Goal: Task Accomplishment & Management: Manage account settings

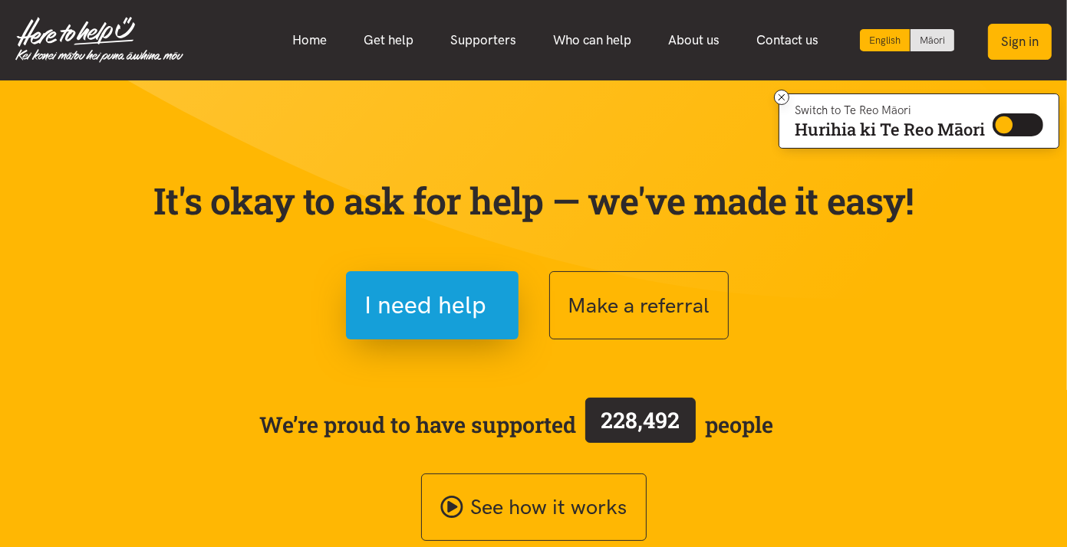
click at [1000, 42] on button "Sign in" at bounding box center [1020, 42] width 64 height 36
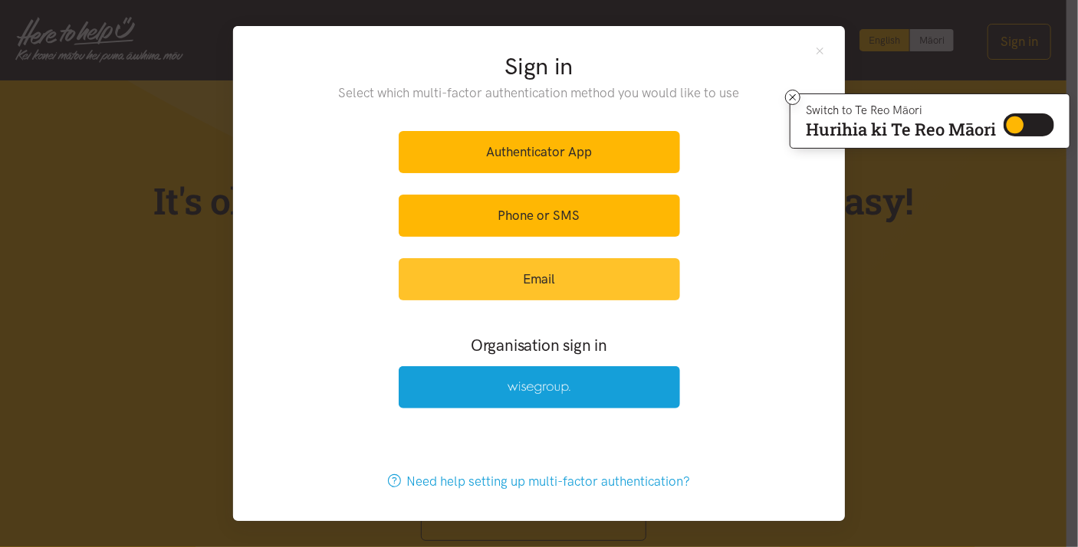
click at [542, 270] on link "Email" at bounding box center [539, 279] width 281 height 42
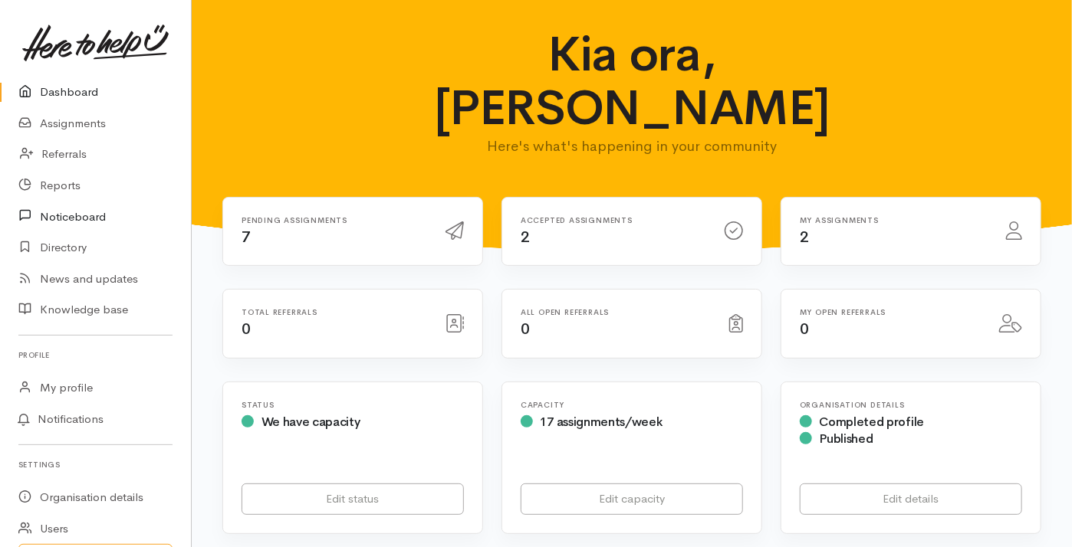
click at [74, 215] on link "Noticeboard" at bounding box center [95, 216] width 191 height 31
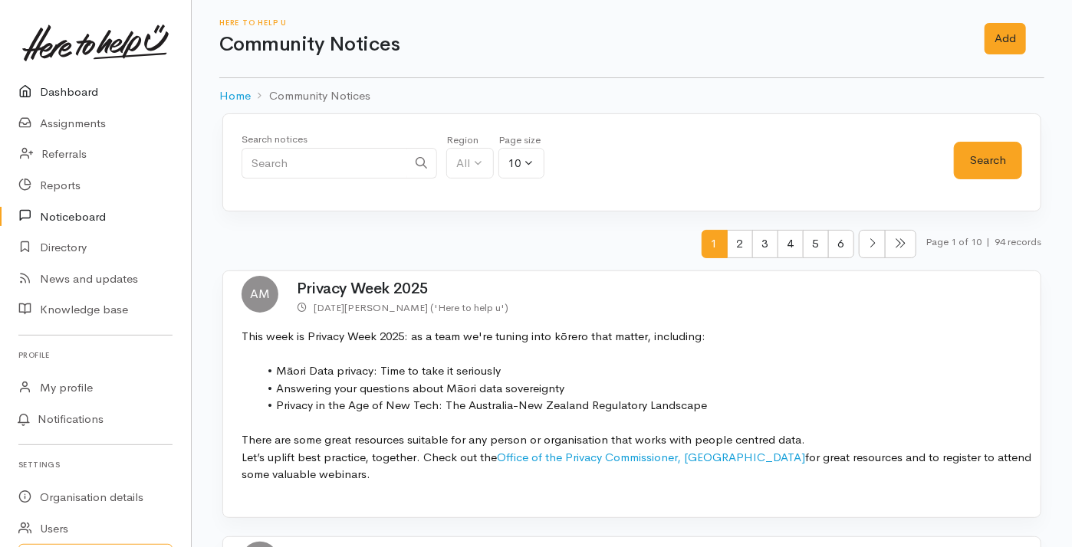
click at [70, 87] on link "Dashboard" at bounding box center [95, 92] width 191 height 31
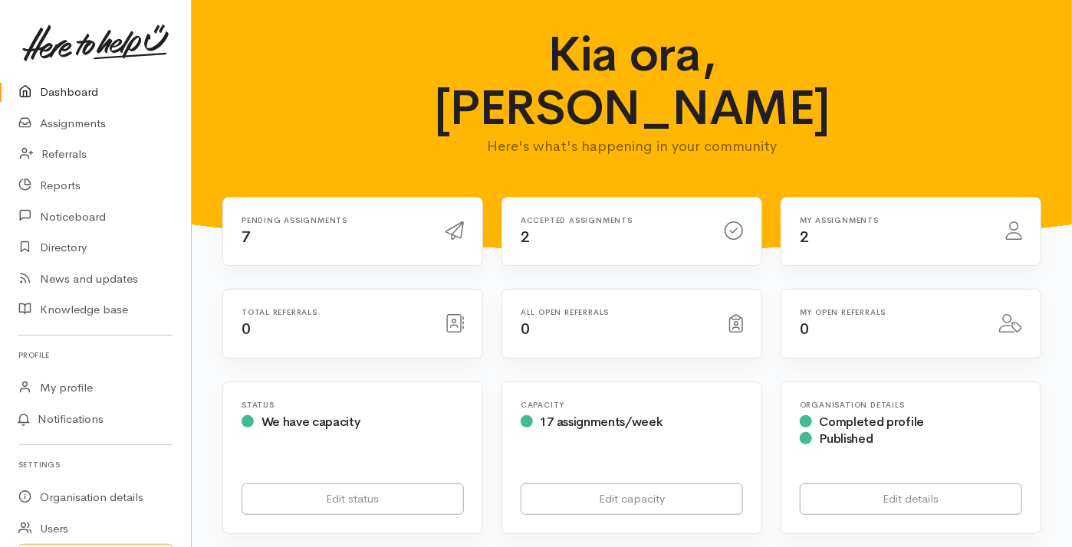
click at [583, 216] on h6 "Accepted assignments" at bounding box center [614, 220] width 186 height 8
click at [528, 228] on span "2" at bounding box center [525, 237] width 9 height 19
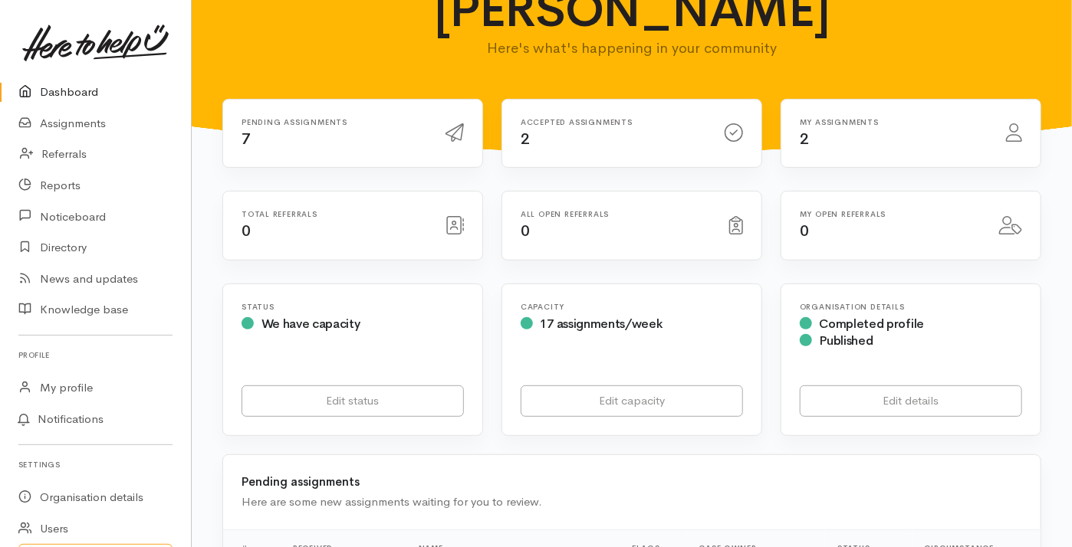
scroll to position [82, 0]
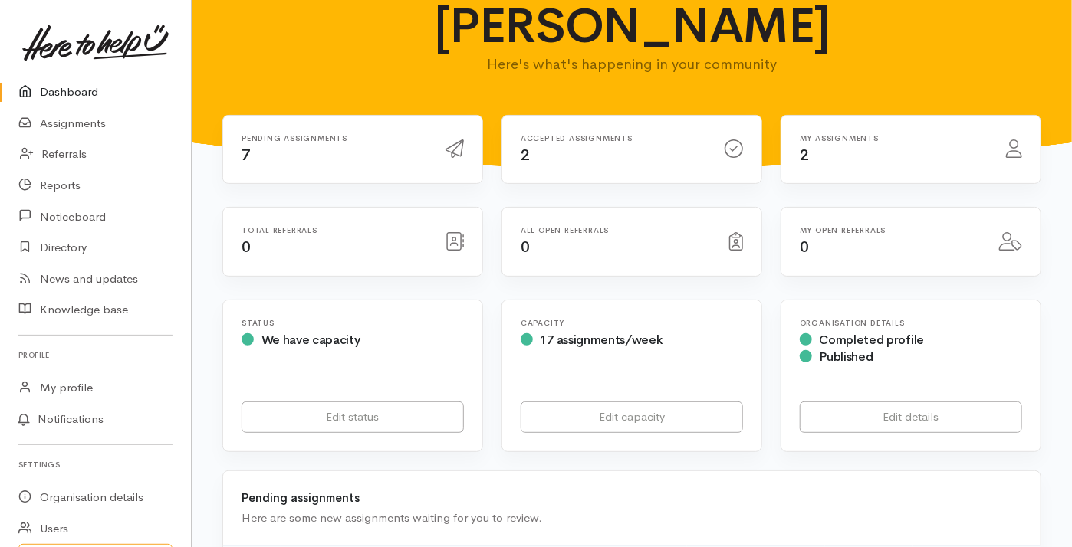
click at [1018, 140] on icon at bounding box center [1014, 149] width 16 height 18
click at [1015, 140] on icon at bounding box center [1014, 149] width 16 height 18
click at [1016, 140] on icon at bounding box center [1014, 149] width 16 height 18
click at [64, 154] on link "Referrals" at bounding box center [95, 154] width 191 height 31
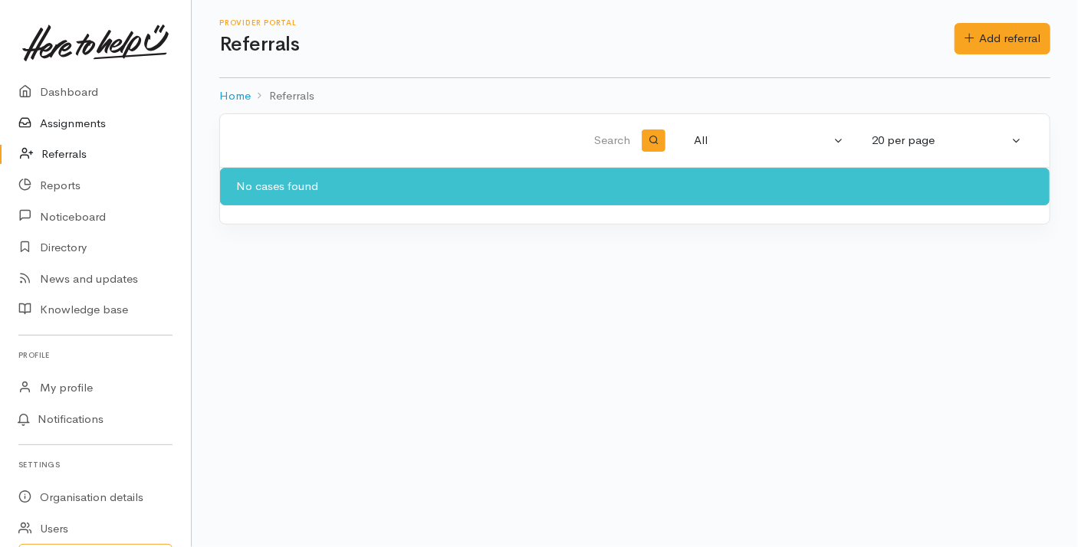
click at [81, 122] on link "Assignments" at bounding box center [95, 123] width 191 height 31
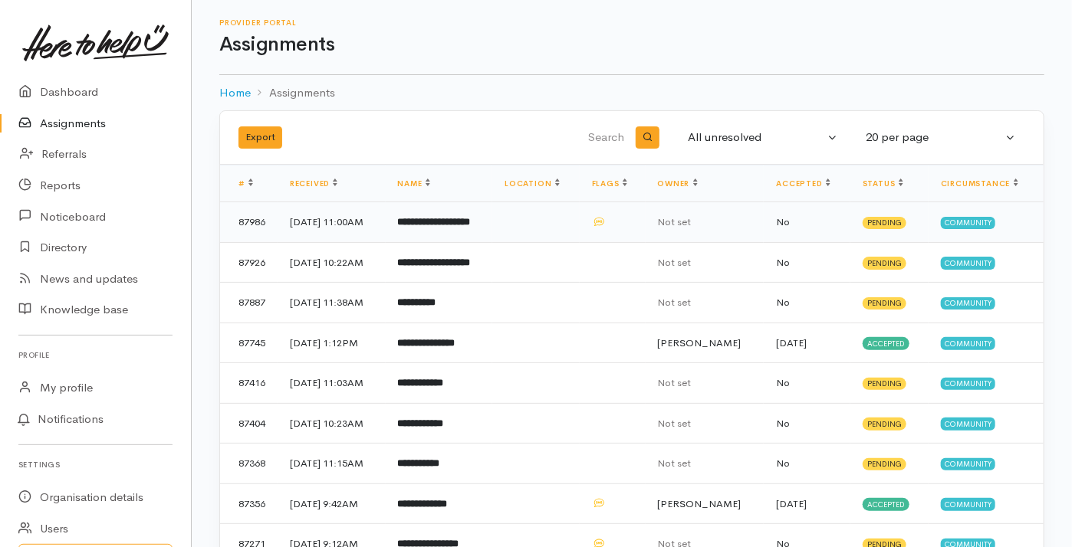
click at [451, 220] on b "**********" at bounding box center [434, 222] width 73 height 10
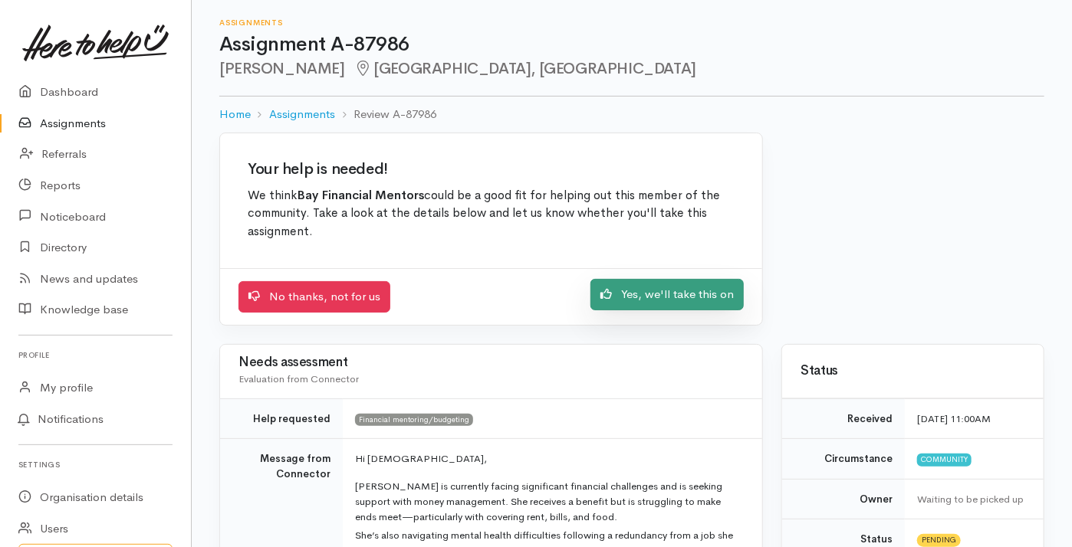
click at [646, 294] on link "Yes, we'll take this on" at bounding box center [666, 294] width 153 height 31
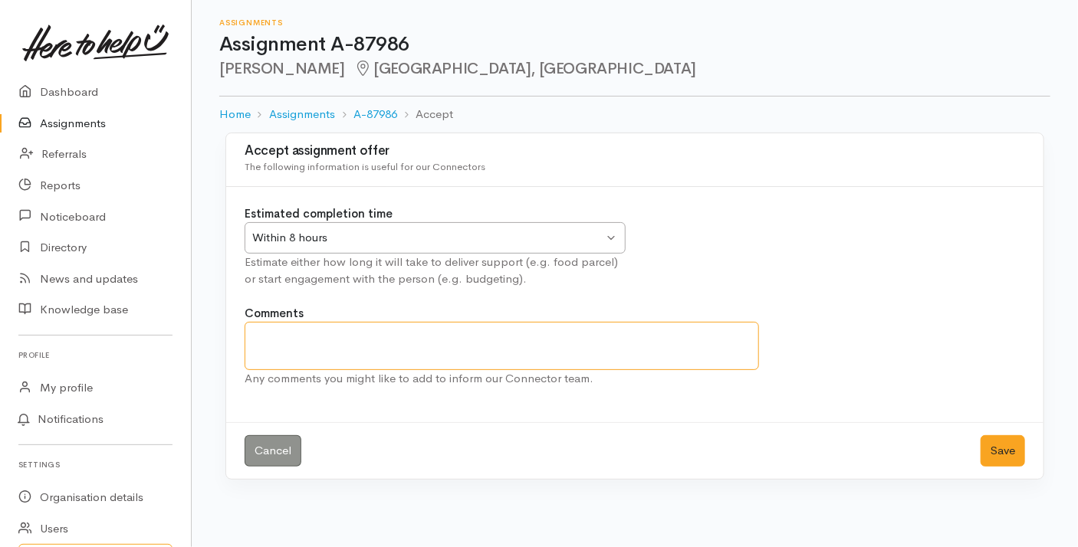
click at [273, 329] on textarea "Comments" at bounding box center [502, 346] width 515 height 48
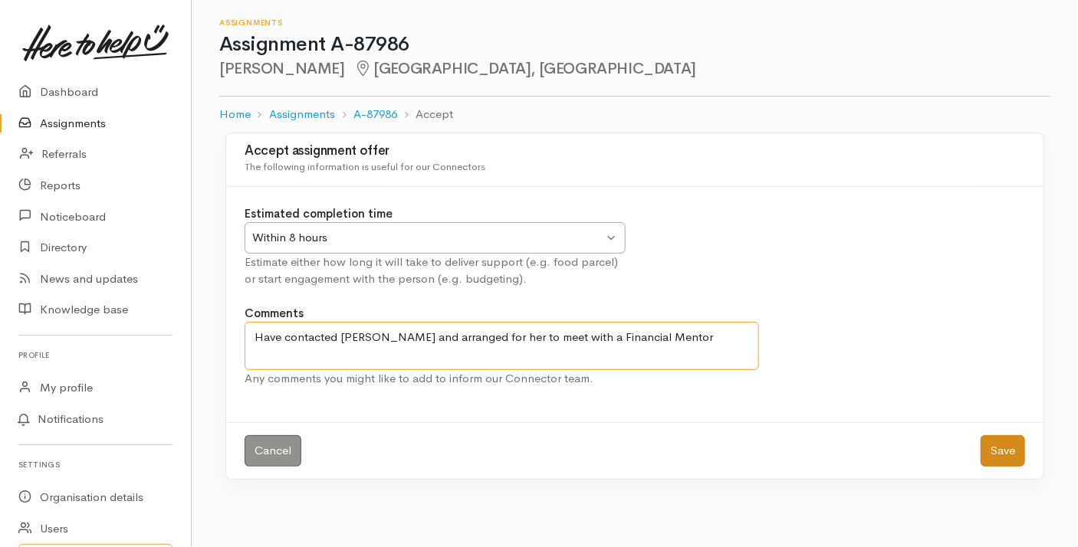
type textarea "Have contacted Chanelle and arranged for her to meet with a Financial Mentor"
click at [1013, 441] on button "Save" at bounding box center [1003, 451] width 44 height 31
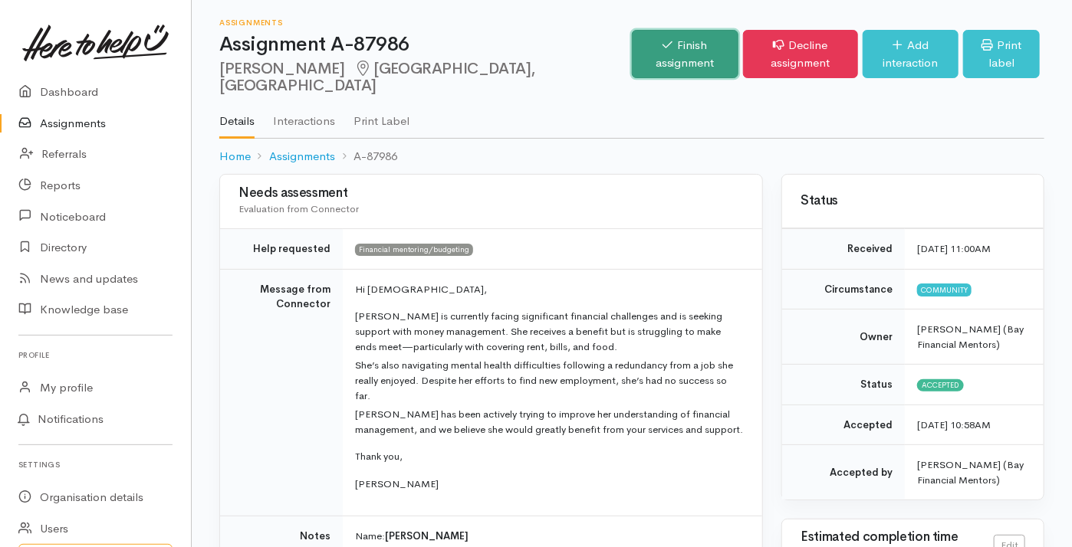
click at [643, 54] on link "Finish assignment" at bounding box center [685, 54] width 107 height 48
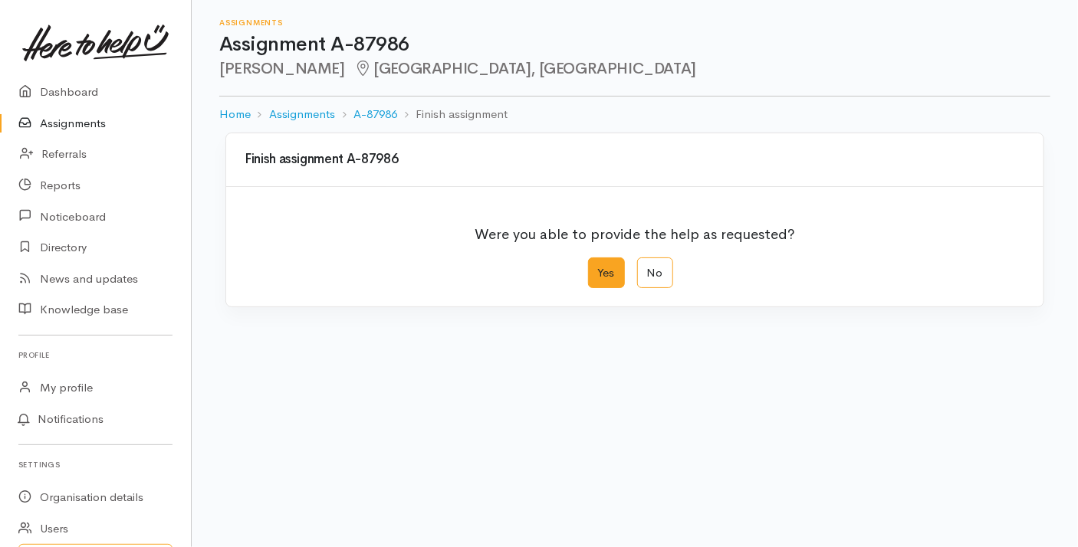
click at [610, 268] on label "Yes" at bounding box center [606, 273] width 37 height 31
click at [598, 268] on input "Yes" at bounding box center [593, 263] width 10 height 10
radio input "true"
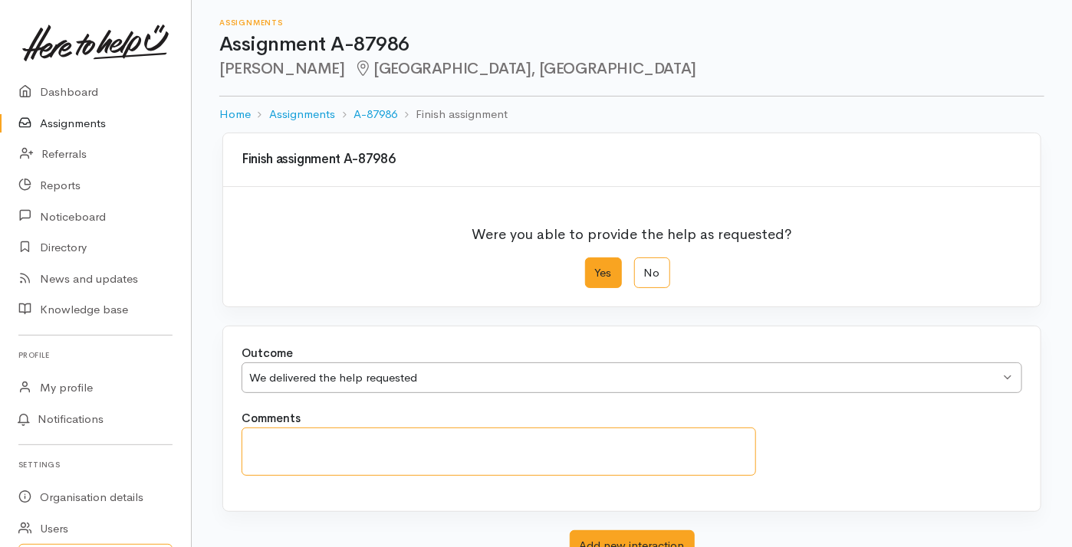
click at [289, 439] on textarea "Comments" at bounding box center [499, 452] width 515 height 48
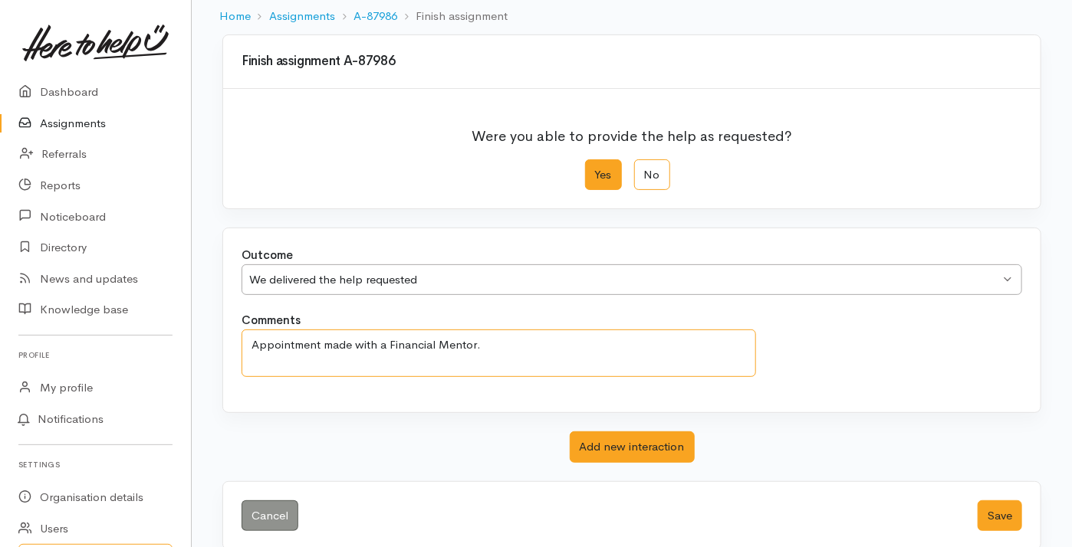
scroll to position [117, 0]
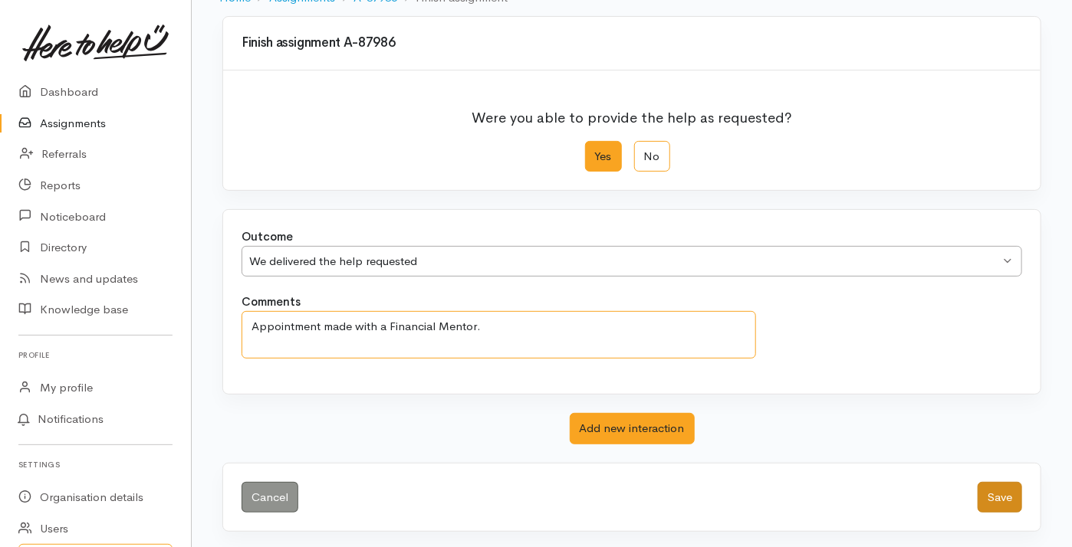
type textarea "Appointment made with a Financial Mentor."
click at [1009, 488] on button "Save" at bounding box center [1000, 497] width 44 height 31
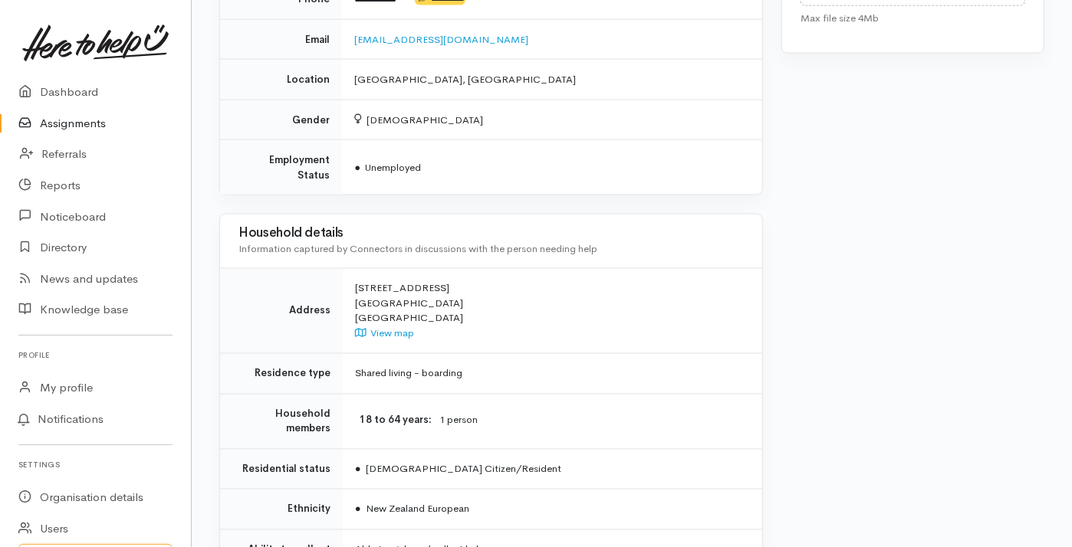
scroll to position [1284, 0]
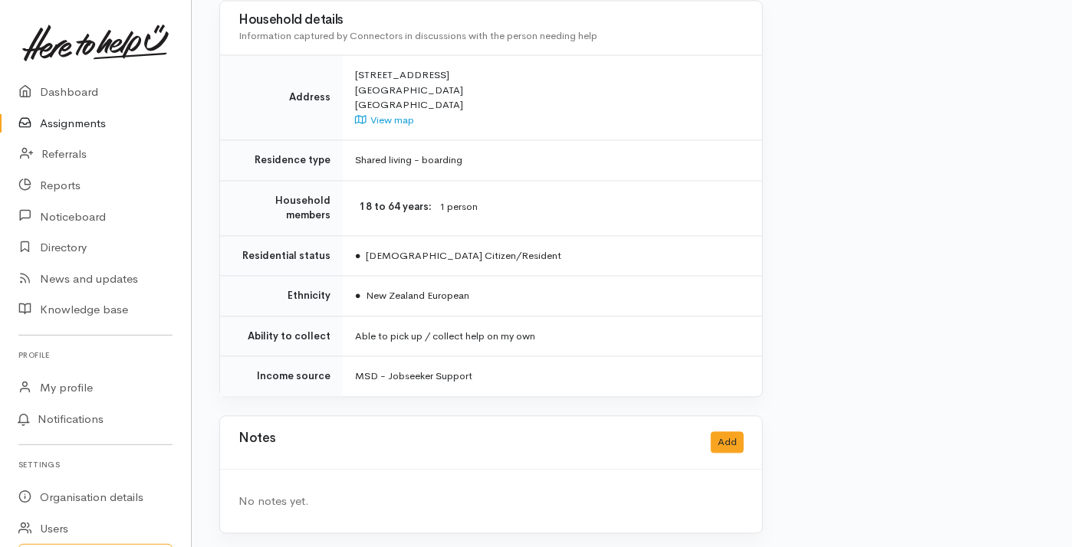
click at [304, 494] on div "No notes yet." at bounding box center [490, 503] width 505 height 18
click at [739, 437] on button "Add" at bounding box center [727, 443] width 33 height 22
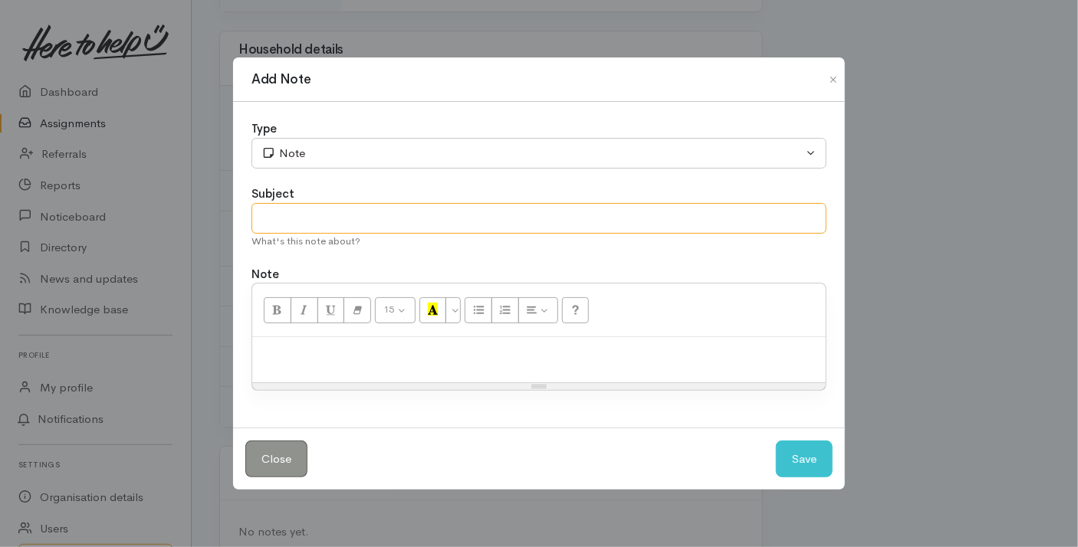
click at [321, 208] on input "text" at bounding box center [539, 218] width 575 height 31
type input "Appointment"
click at [317, 356] on p at bounding box center [539, 354] width 558 height 18
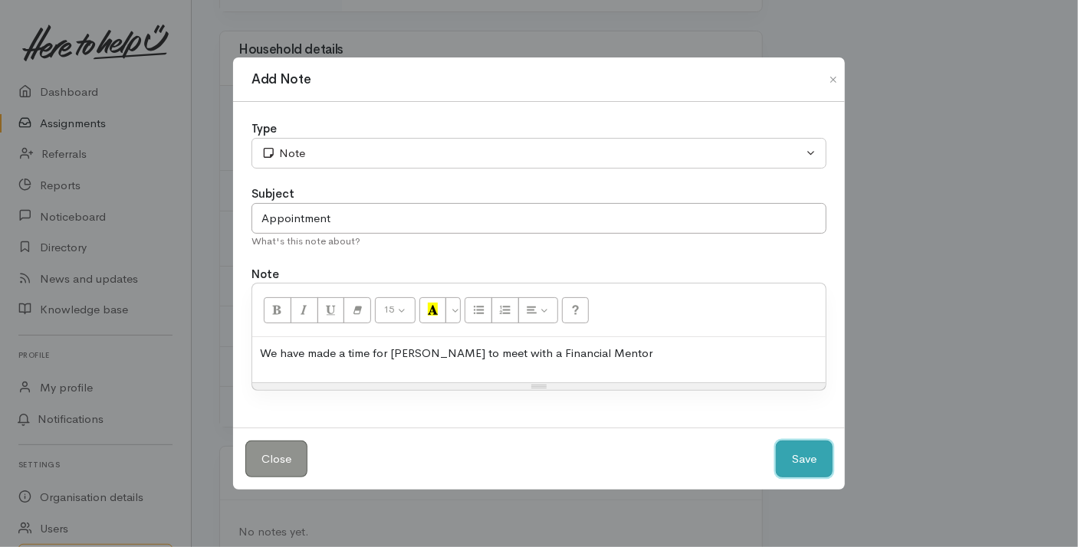
click at [791, 461] on button "Save" at bounding box center [804, 460] width 57 height 38
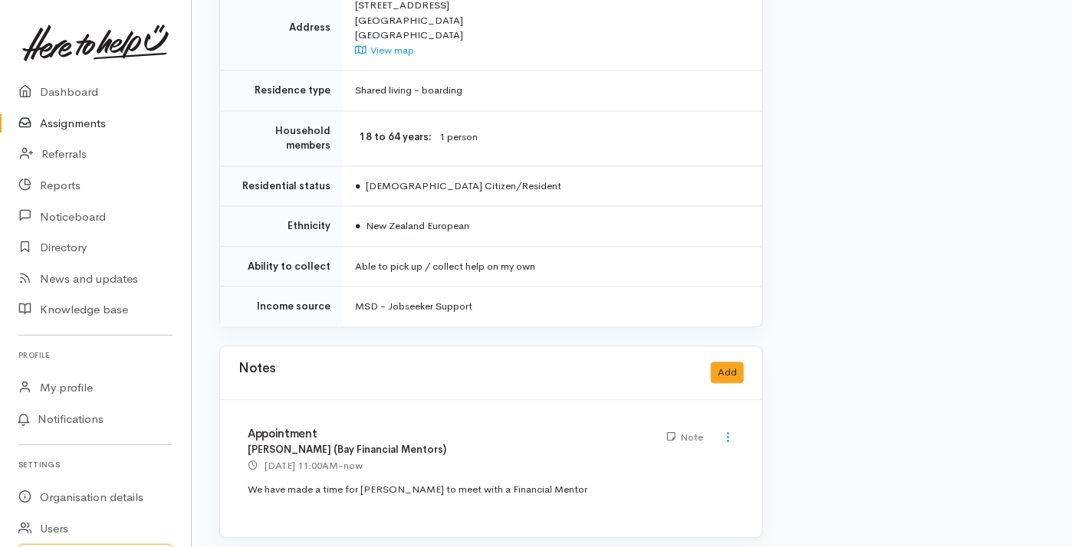
scroll to position [1358, 0]
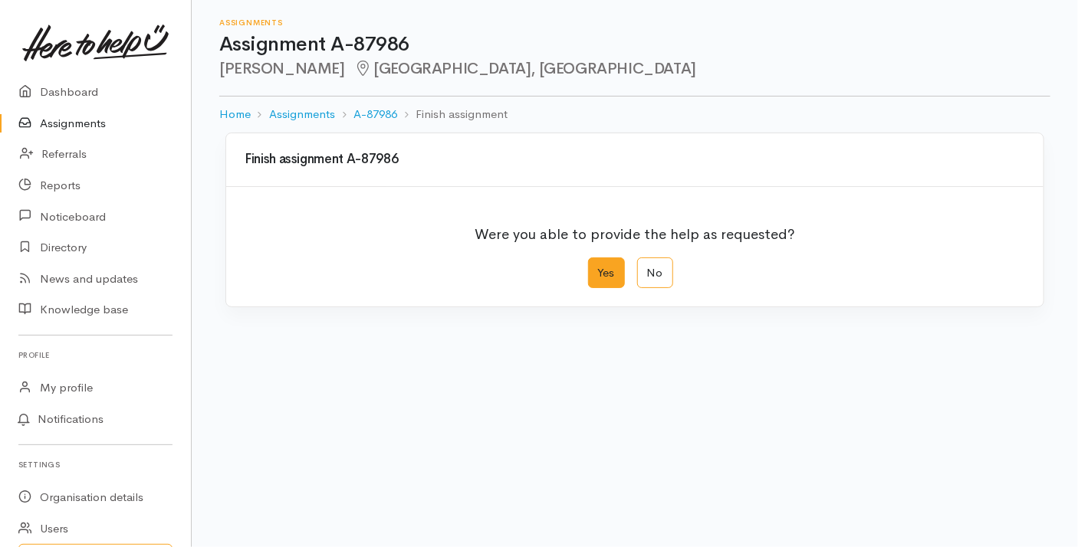
click at [610, 265] on label "Yes" at bounding box center [606, 273] width 37 height 31
click at [598, 265] on input "Yes" at bounding box center [593, 263] width 10 height 10
radio input "true"
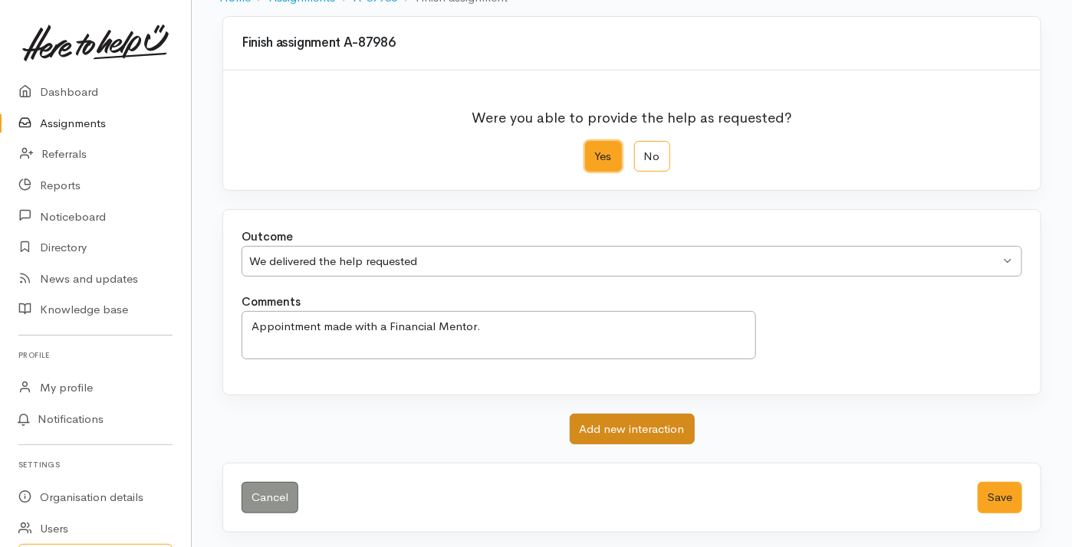
scroll to position [117, 0]
click at [1003, 495] on button "Save" at bounding box center [1000, 497] width 44 height 31
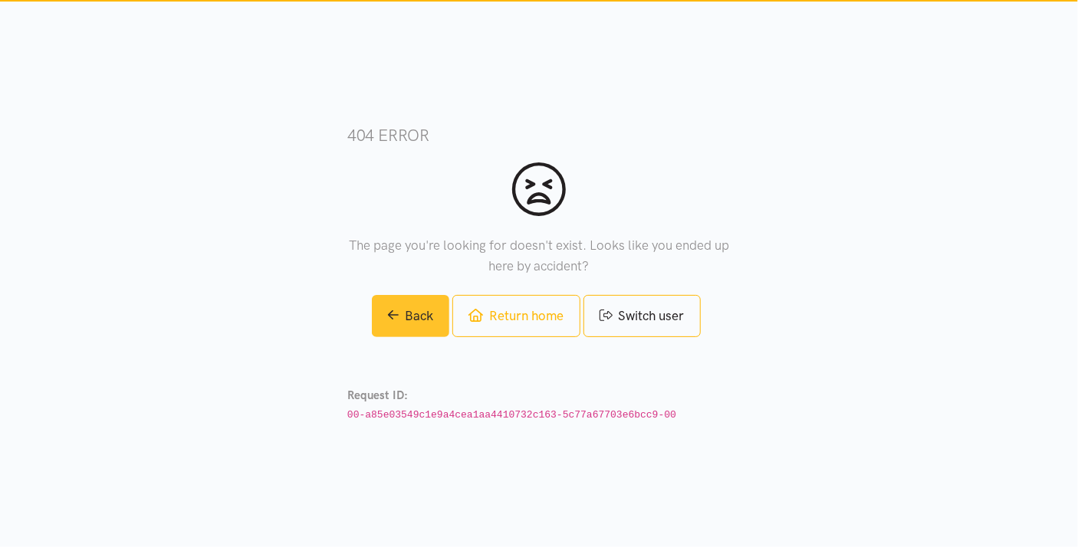
click at [411, 322] on link "Back" at bounding box center [411, 316] width 78 height 42
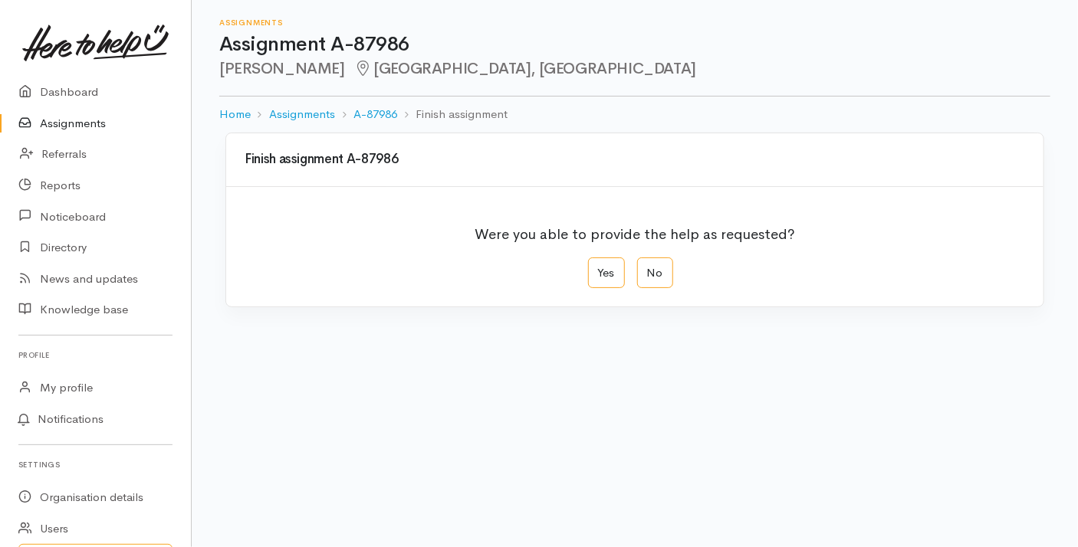
click at [75, 123] on link "Assignments" at bounding box center [95, 123] width 191 height 31
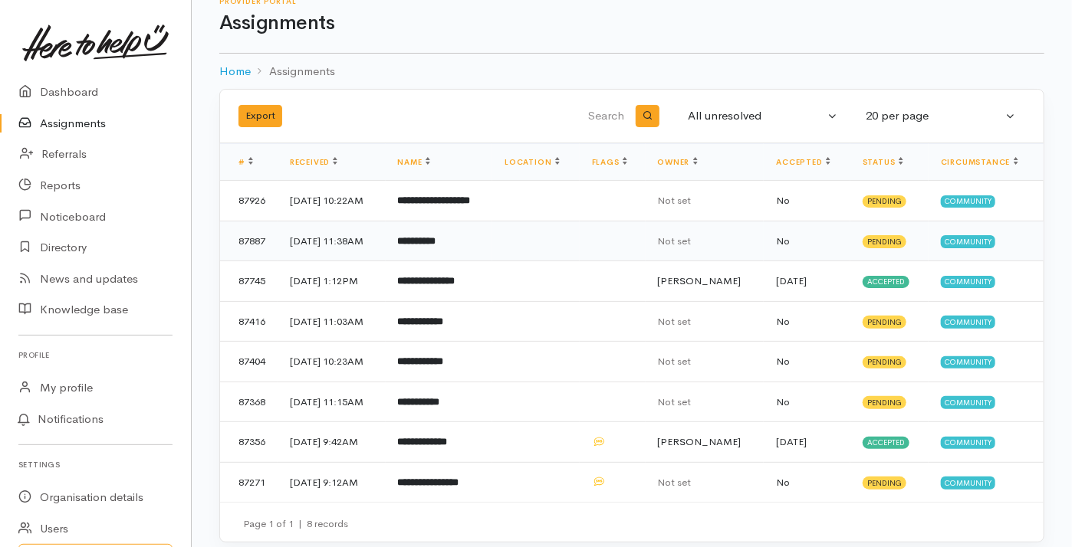
scroll to position [32, 0]
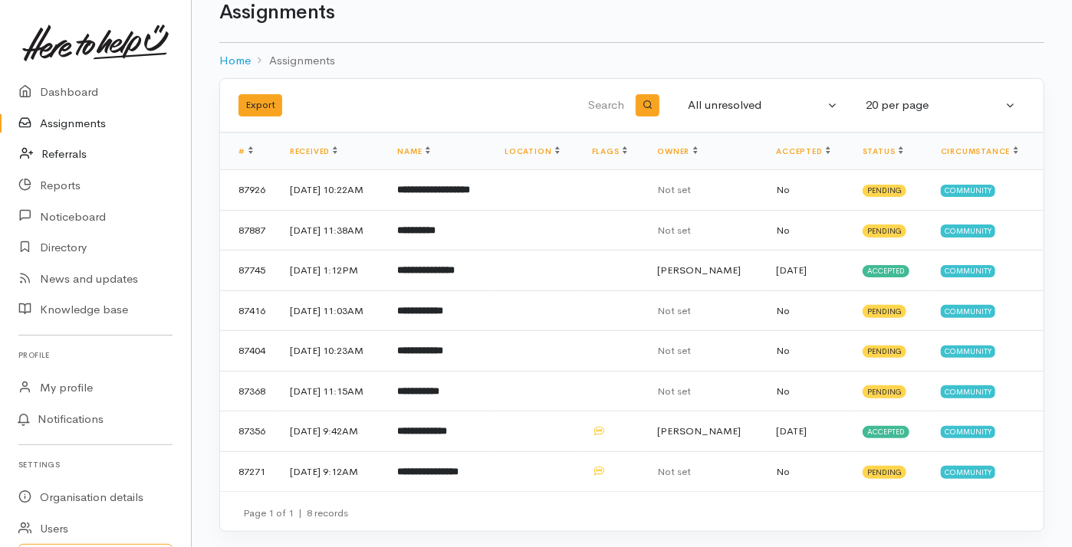
click at [47, 153] on link "Referrals" at bounding box center [95, 154] width 191 height 31
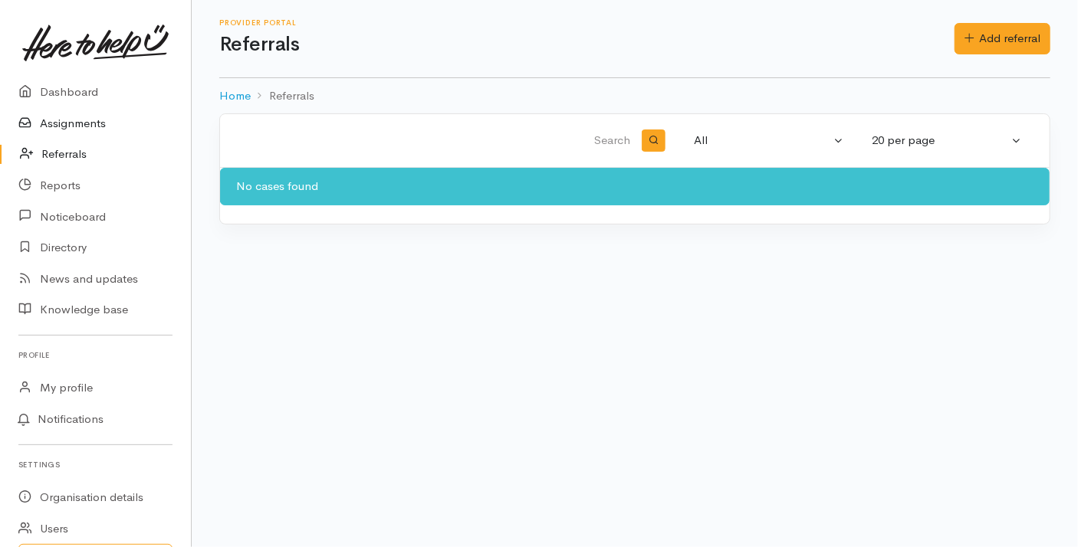
click at [58, 125] on link "Assignments" at bounding box center [95, 123] width 191 height 31
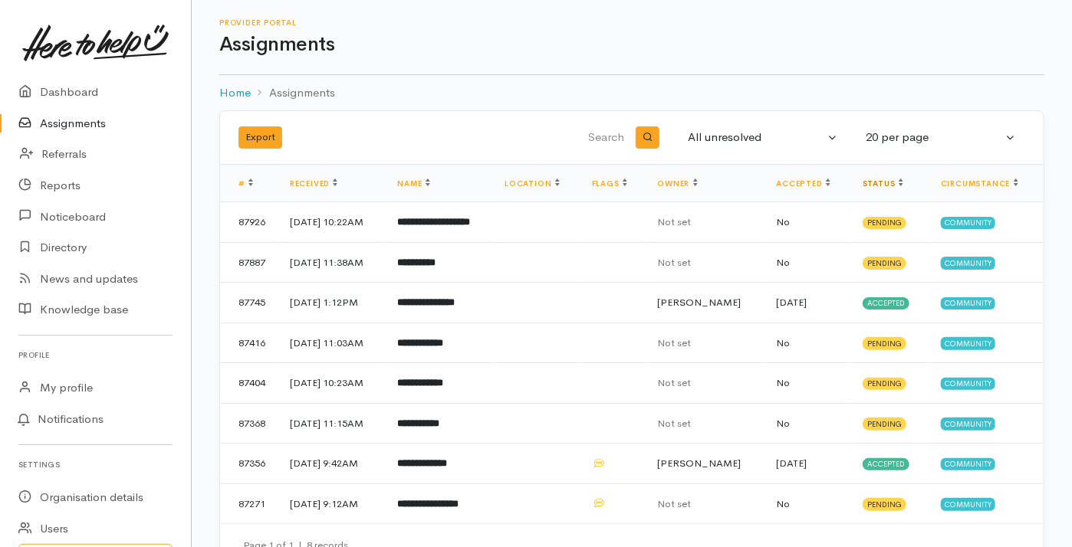
click at [902, 181] on link "Status" at bounding box center [883, 184] width 41 height 10
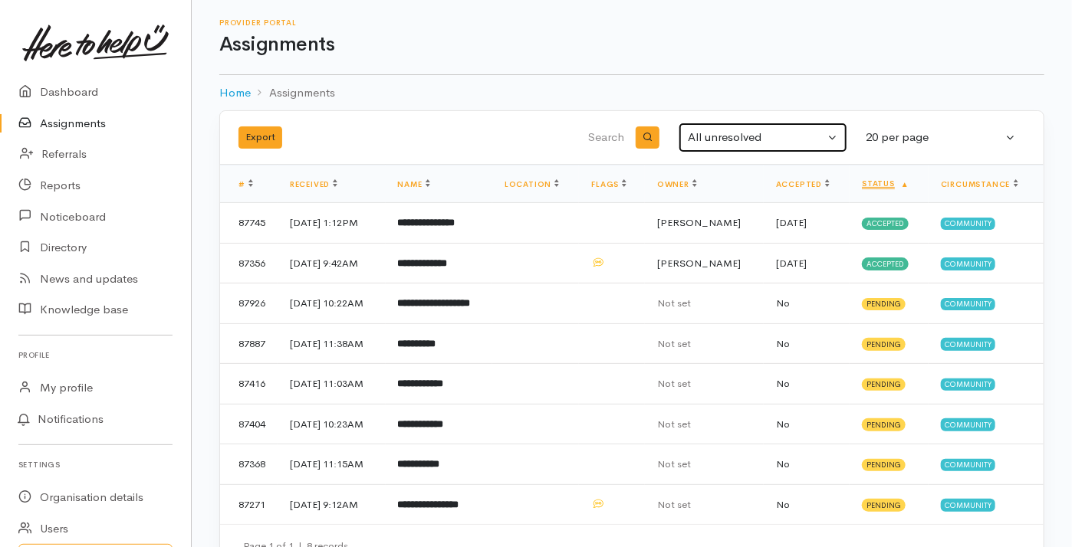
click at [836, 132] on button "All unresolved" at bounding box center [763, 138] width 169 height 30
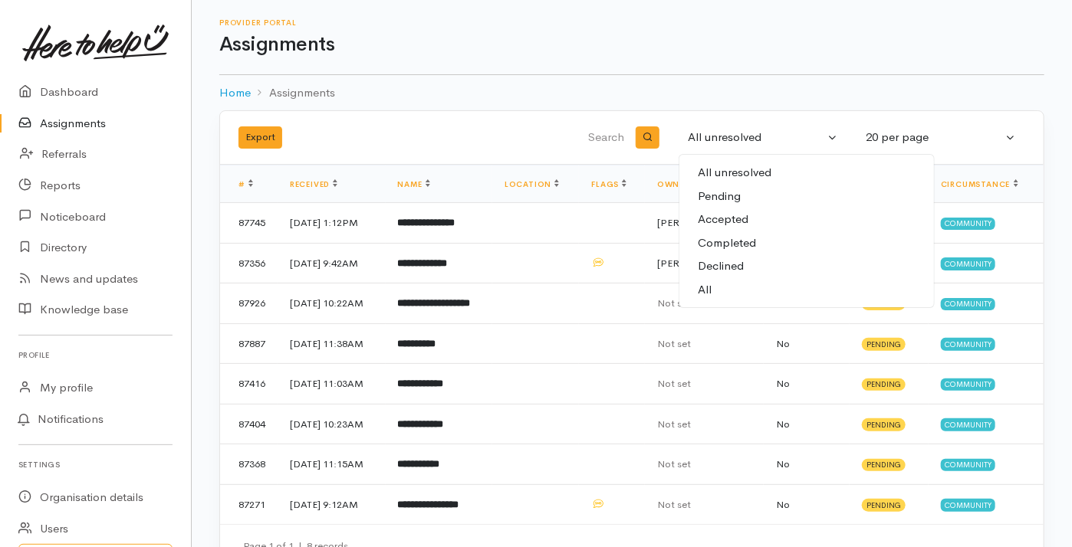
click at [722, 219] on span "Accepted" at bounding box center [723, 220] width 51 height 18
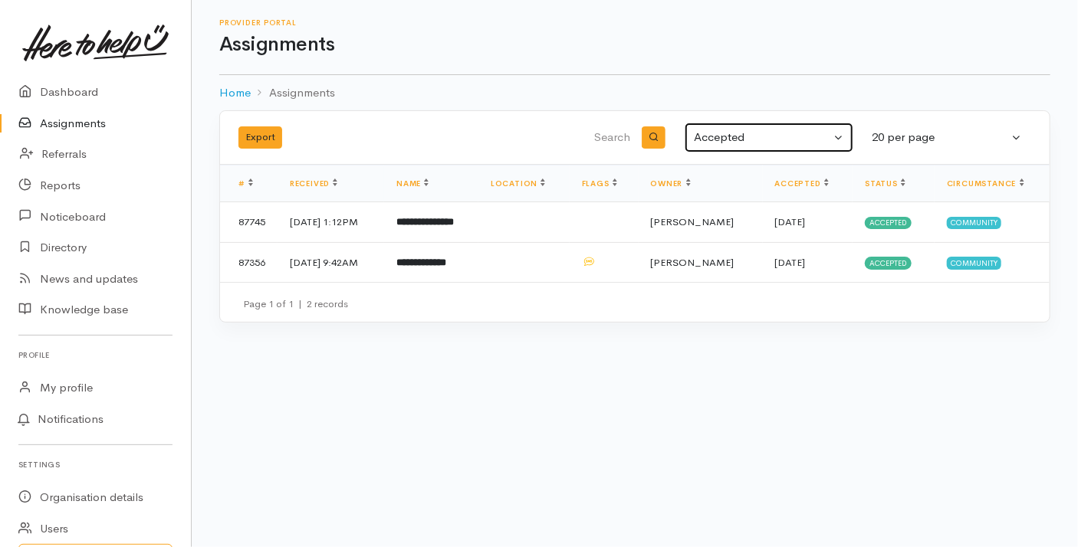
click at [840, 133] on button "Accepted" at bounding box center [769, 138] width 169 height 30
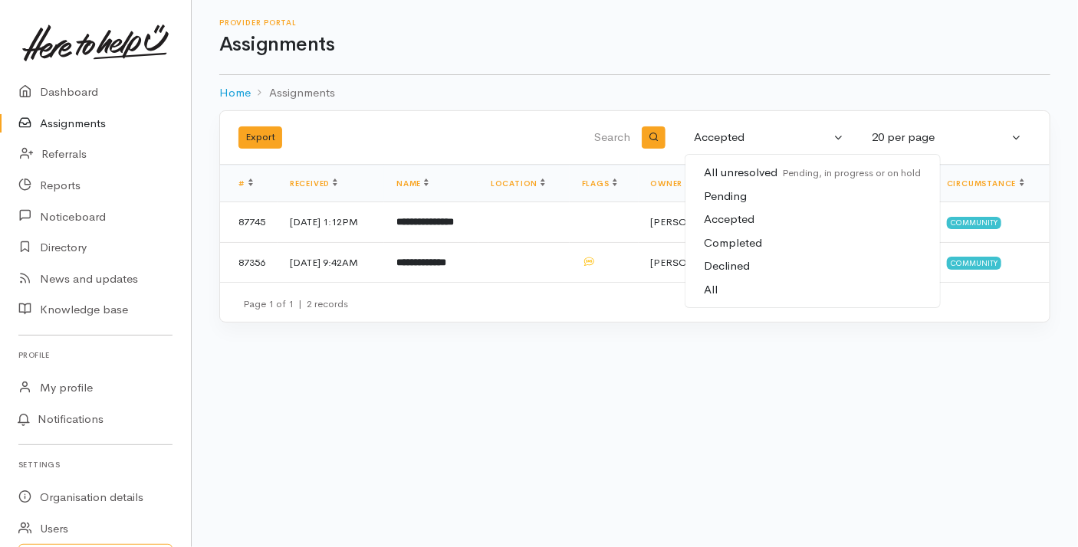
click at [734, 242] on span "Completed" at bounding box center [733, 244] width 58 height 18
select select "Completed"
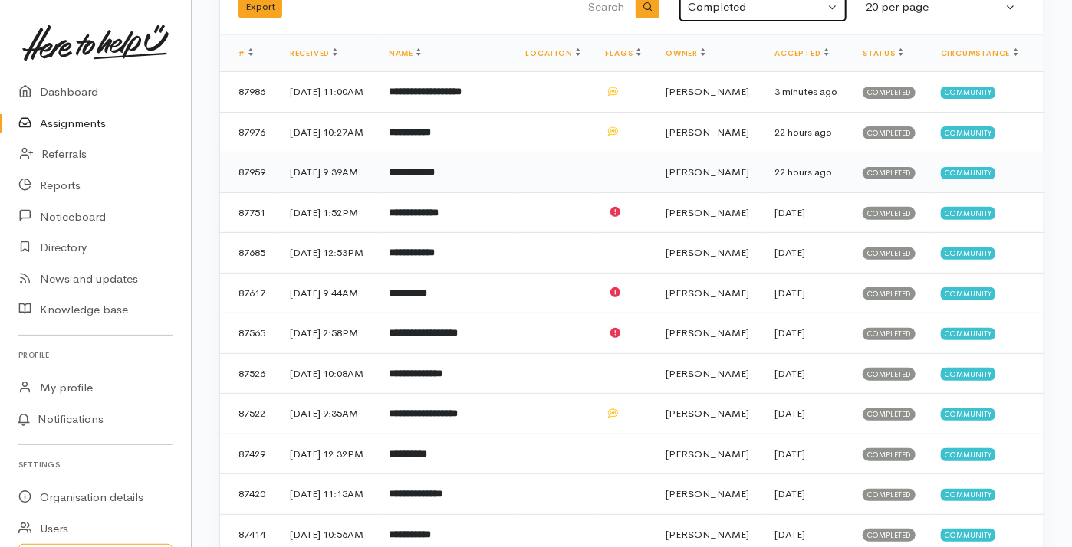
scroll to position [153, 0]
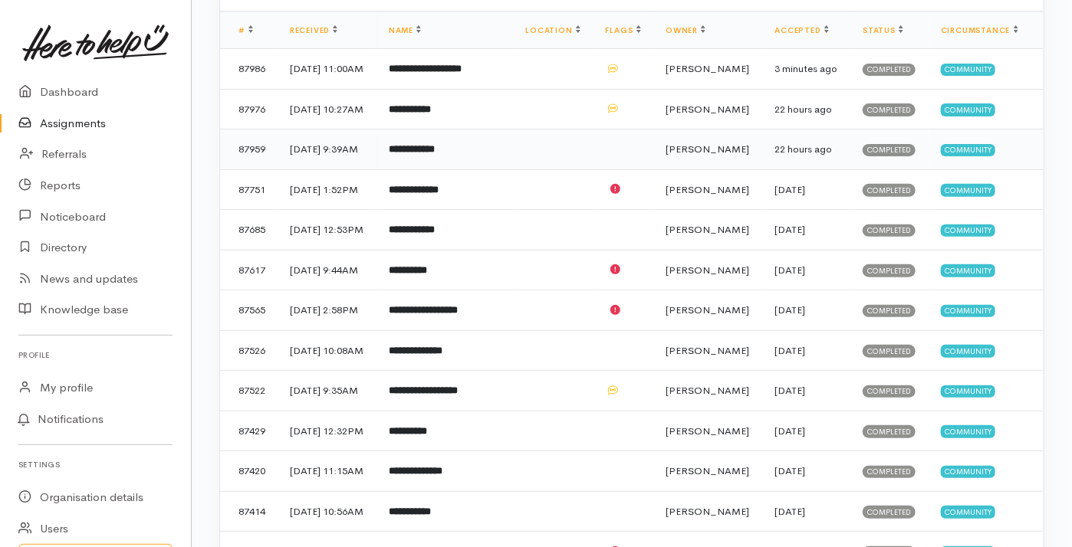
click at [893, 156] on span "Completed" at bounding box center [889, 150] width 53 height 12
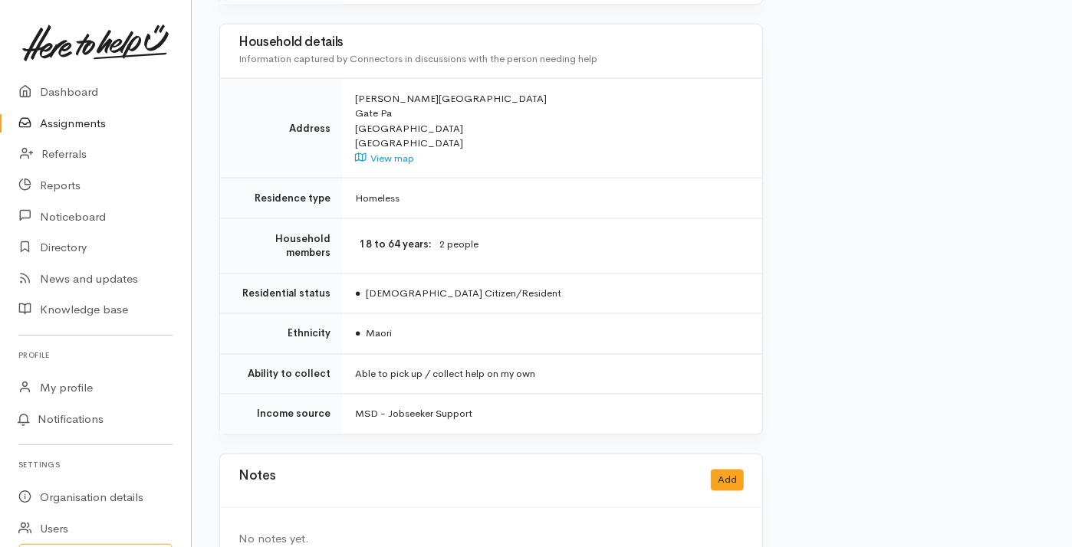
scroll to position [1106, 0]
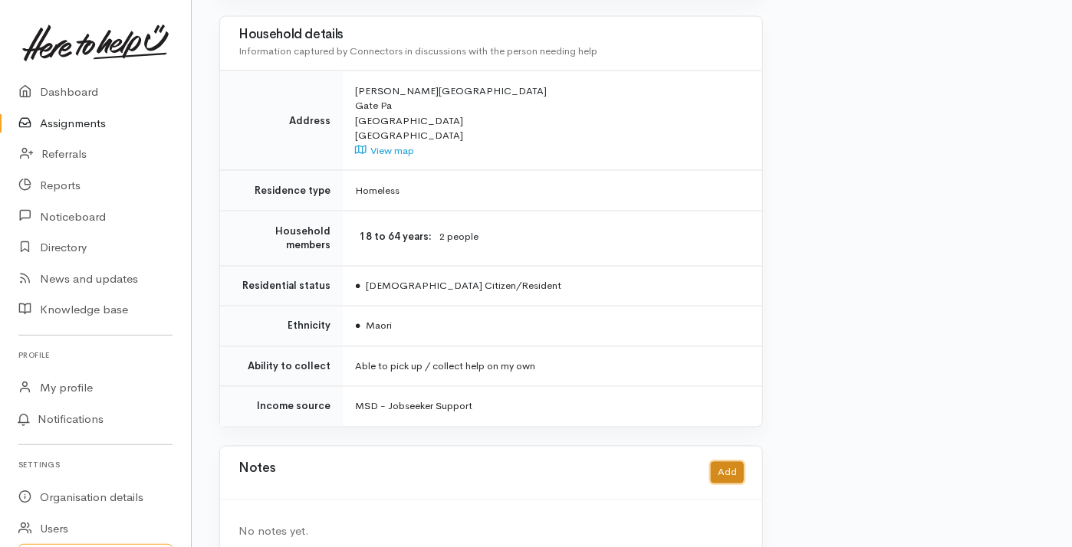
click at [728, 462] on button "Add" at bounding box center [727, 473] width 33 height 22
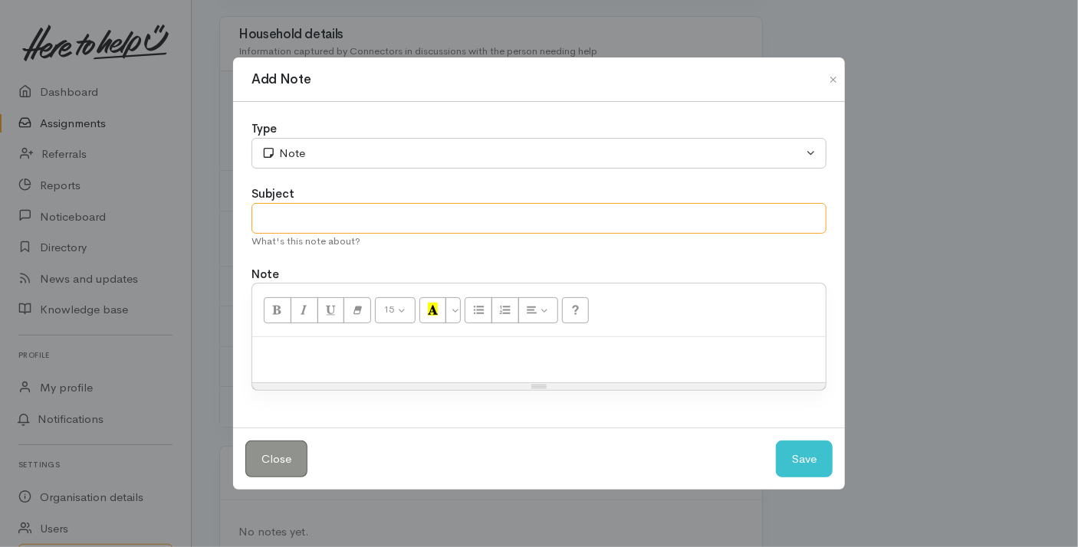
click at [278, 222] on input "text" at bounding box center [539, 218] width 575 height 31
type input "No Show"
click at [390, 348] on p at bounding box center [539, 354] width 558 height 18
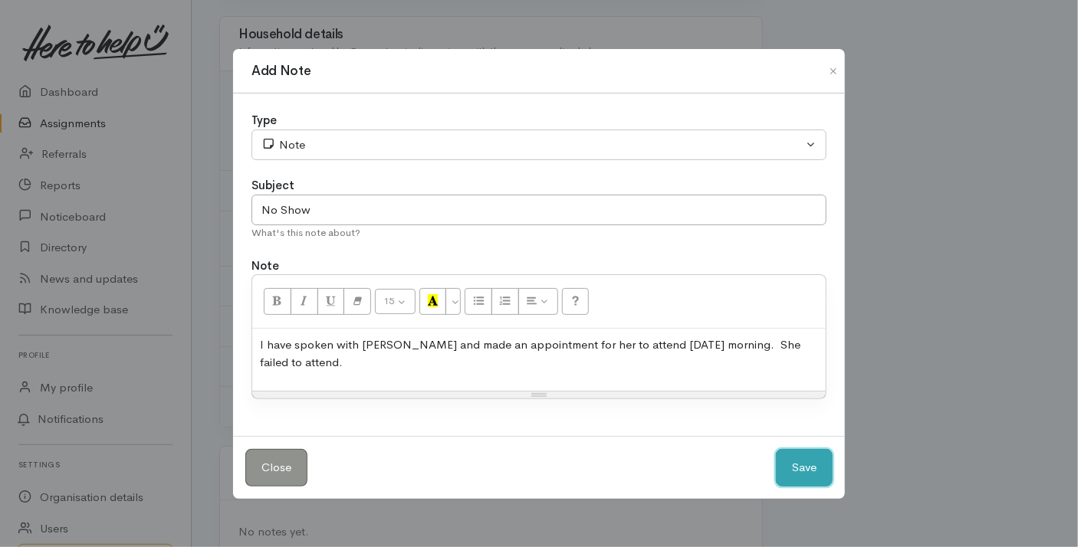
click at [786, 470] on button "Save" at bounding box center [804, 468] width 57 height 38
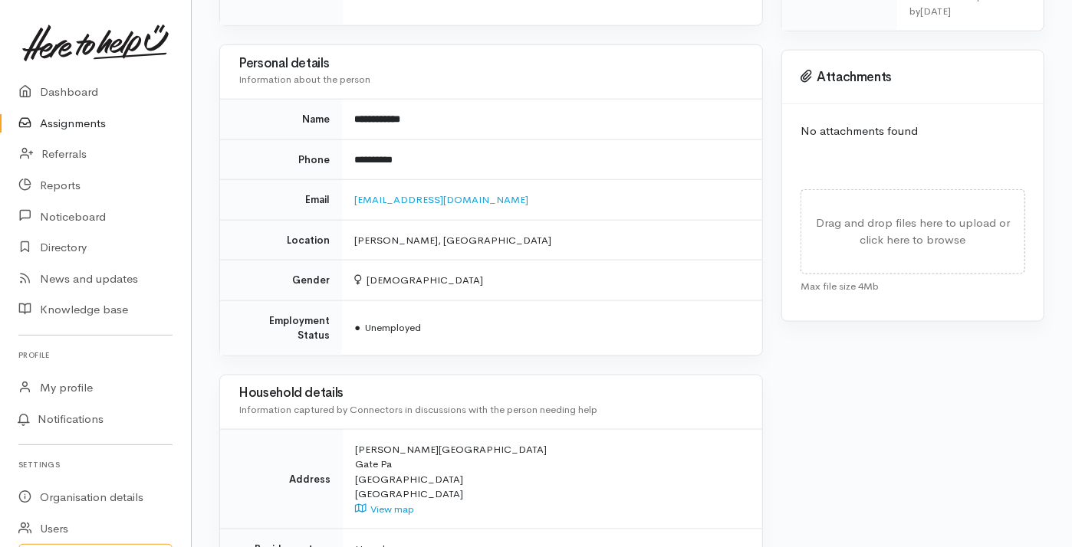
scroll to position [735, 0]
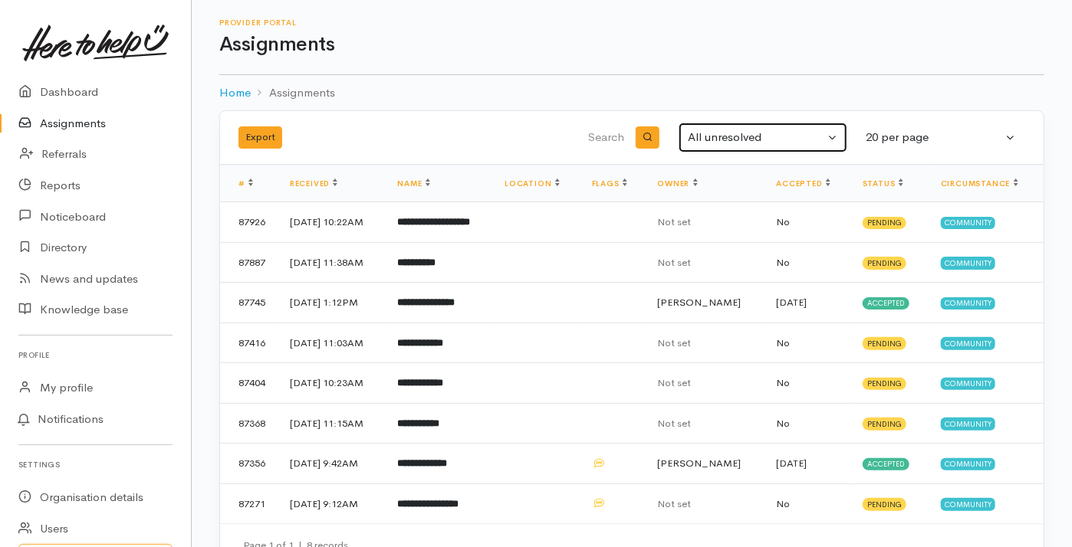
click at [834, 134] on button "All unresolved" at bounding box center [763, 138] width 169 height 30
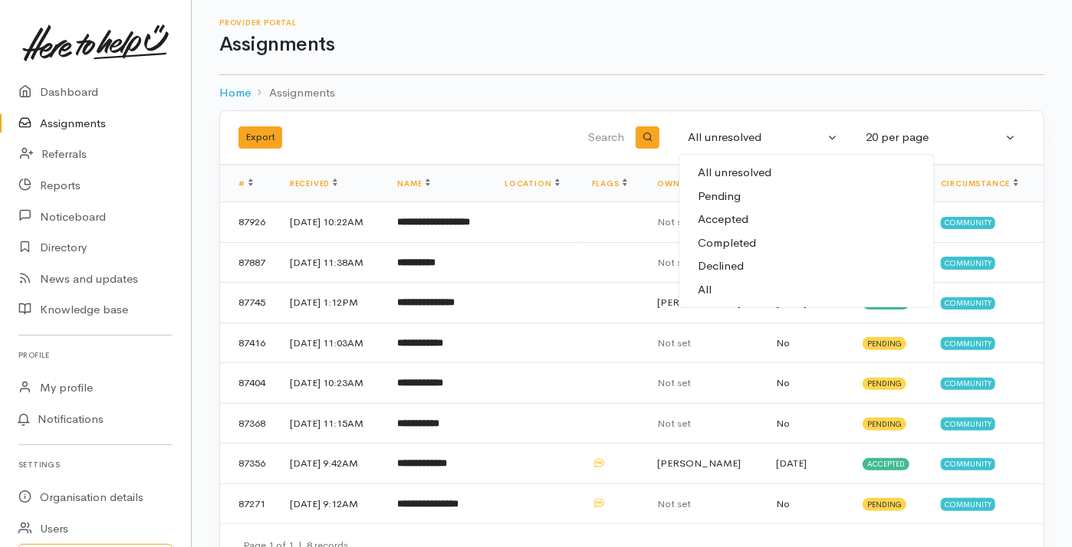
click at [718, 242] on span "Completed" at bounding box center [727, 244] width 58 height 18
select select "Completed"
